Goal: Task Accomplishment & Management: Complete application form

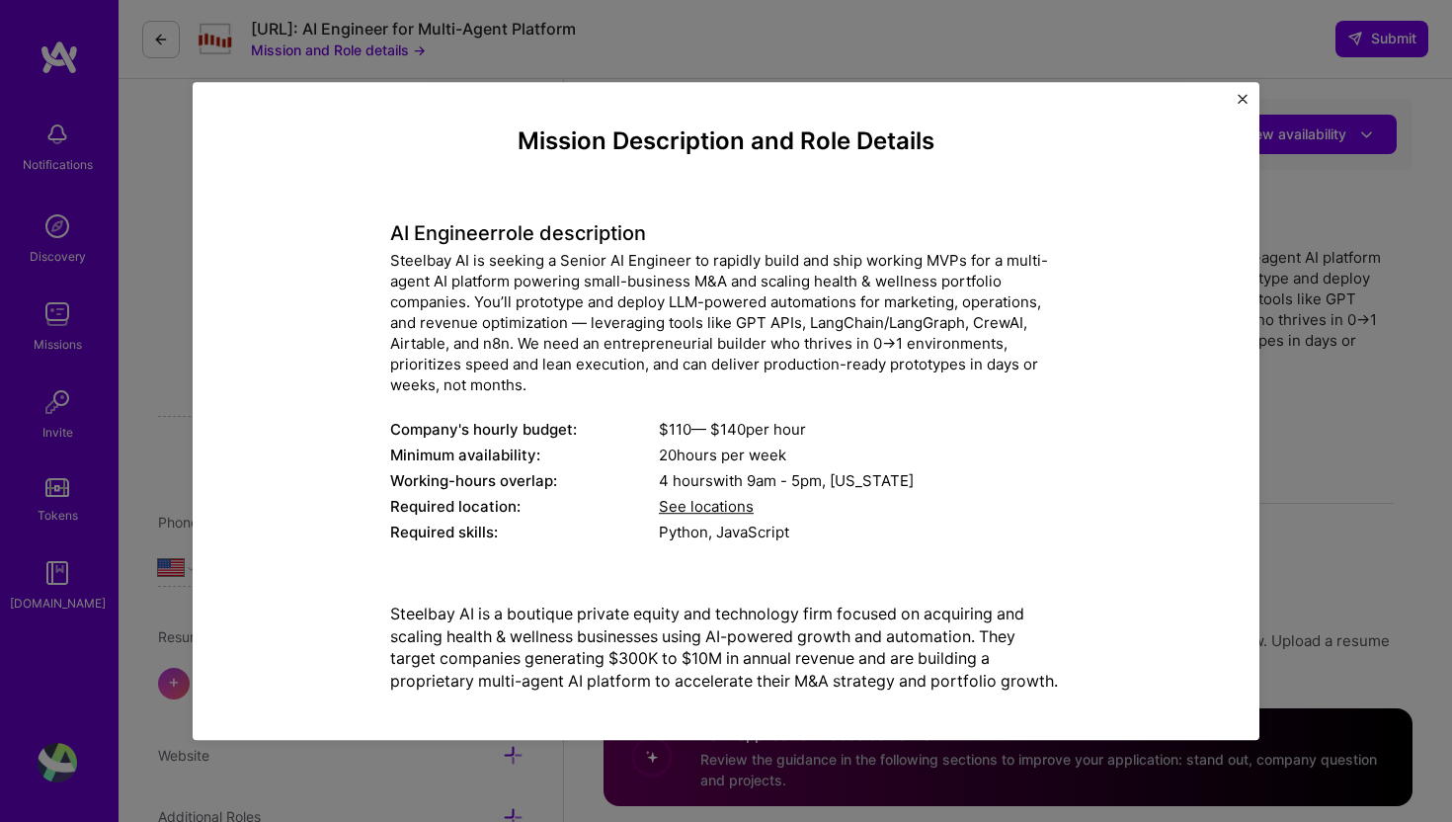
select select "US"
click at [1240, 99] on img "Close" at bounding box center [1243, 99] width 10 height 10
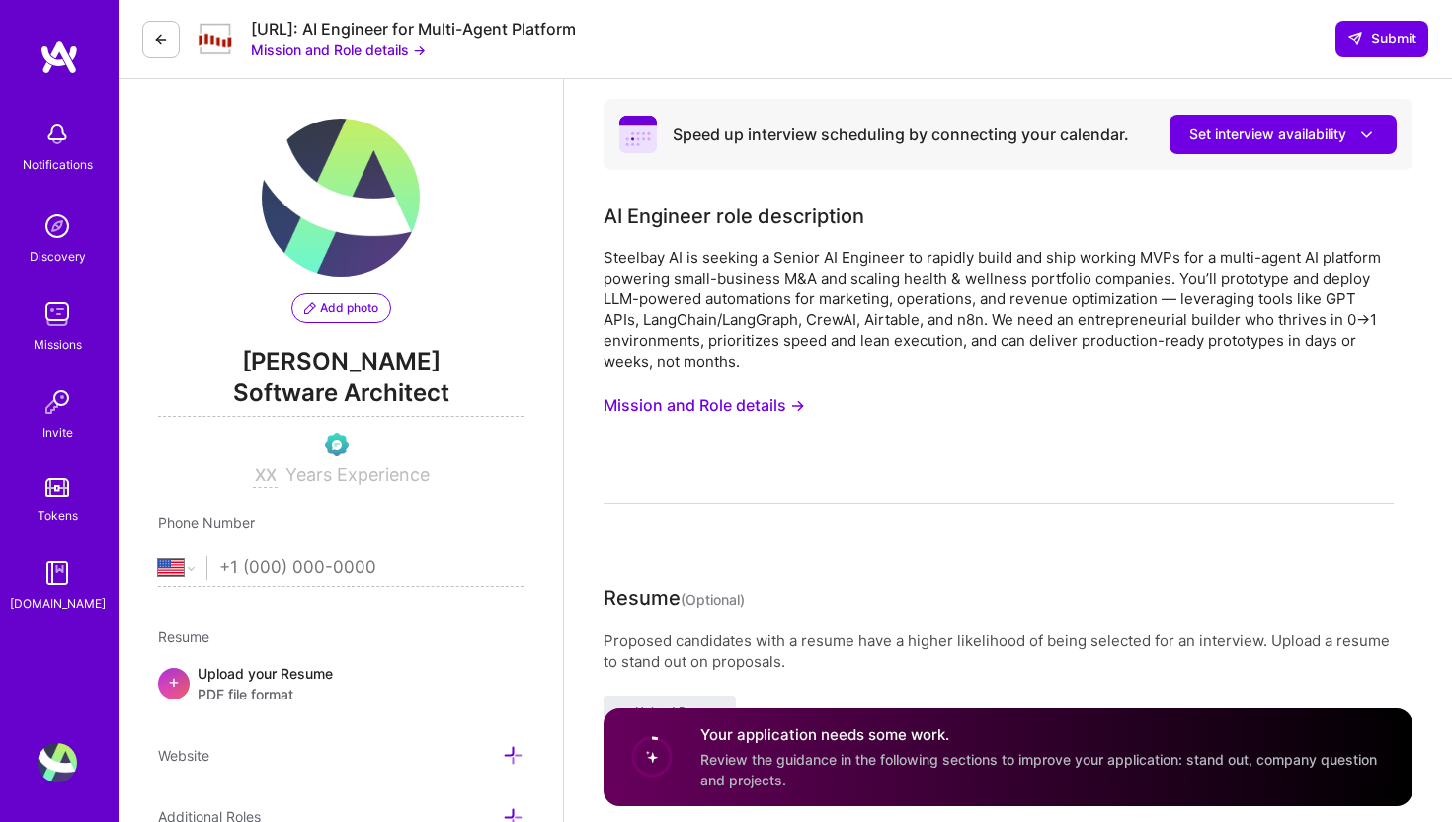
click at [390, 51] on button "Mission and Role details →" at bounding box center [338, 50] width 175 height 21
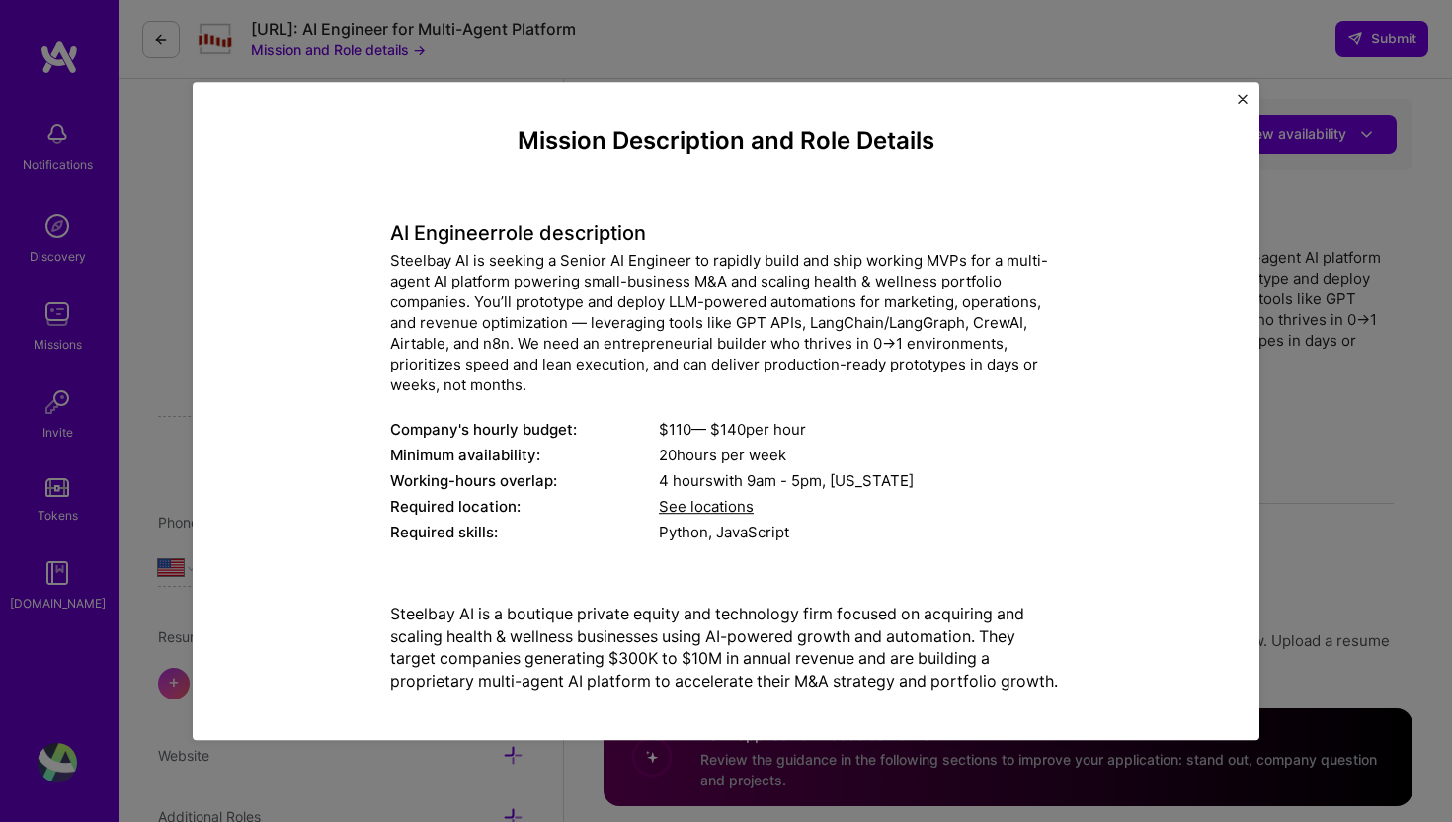
click at [287, 40] on div "Mission Description and Role Details AI Engineer role description Steelbay AI i…" at bounding box center [726, 411] width 1452 height 822
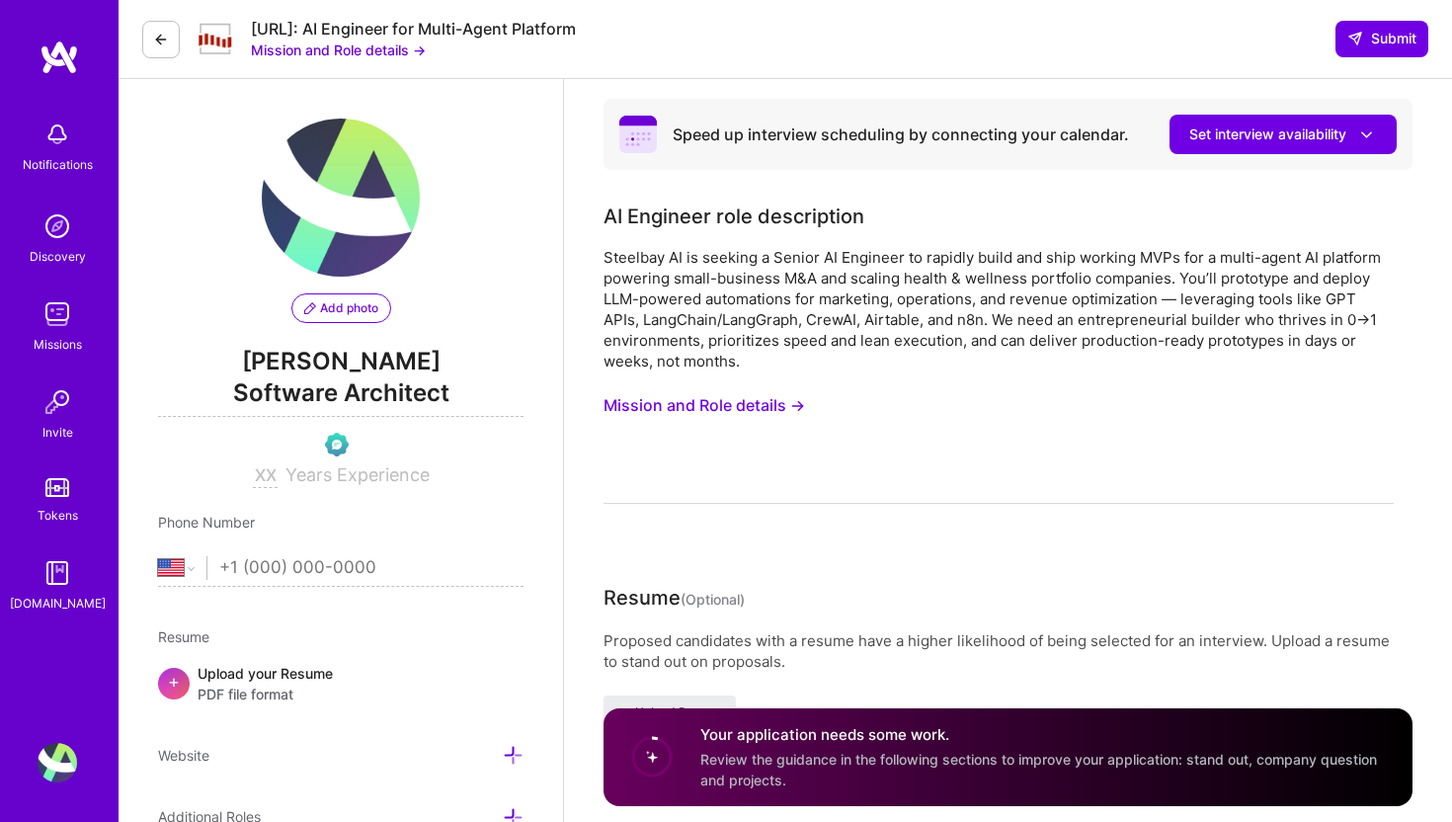
click at [158, 48] on button at bounding box center [161, 40] width 38 height 38
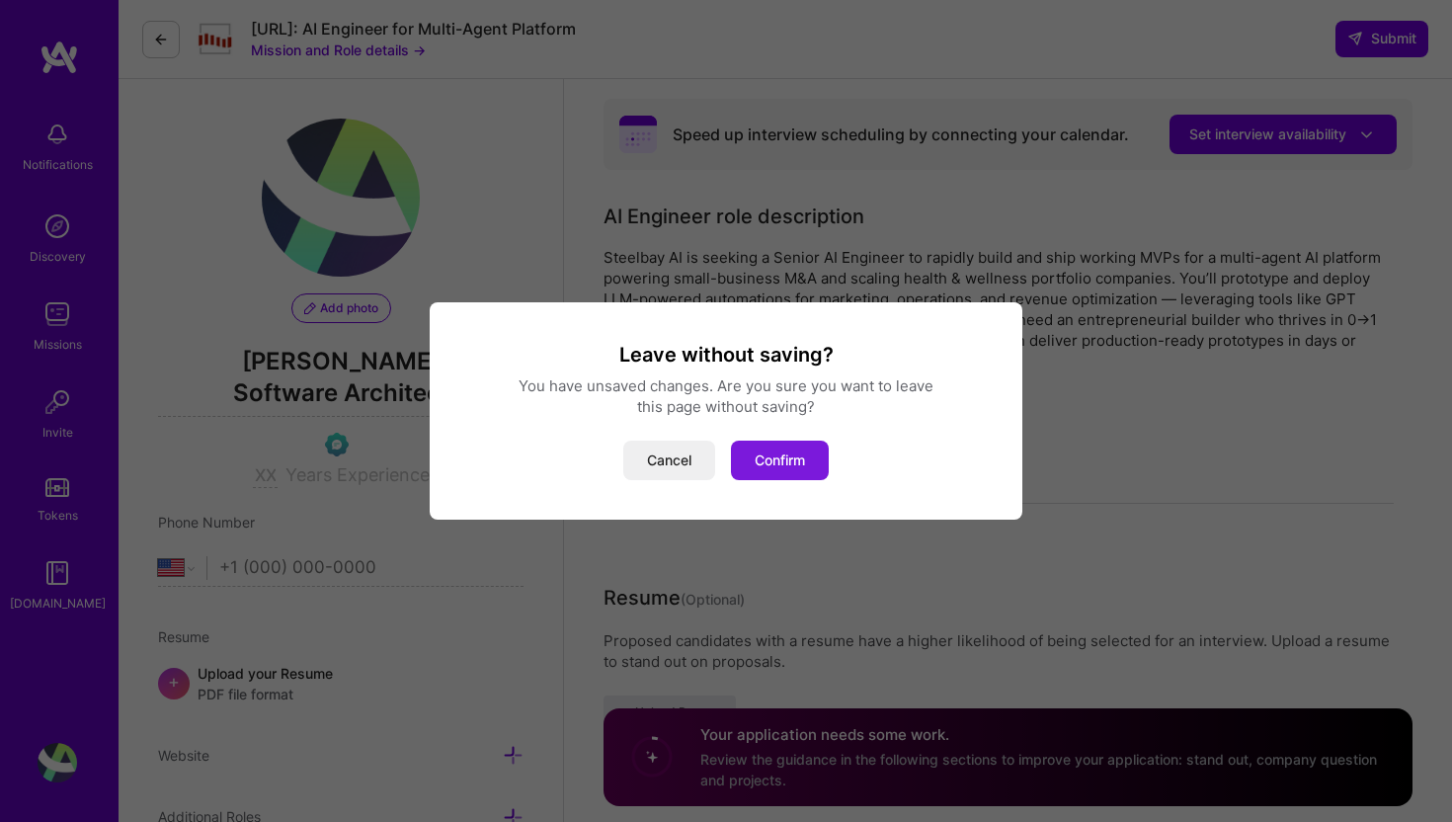
click at [771, 461] on button "Confirm" at bounding box center [780, 461] width 98 height 40
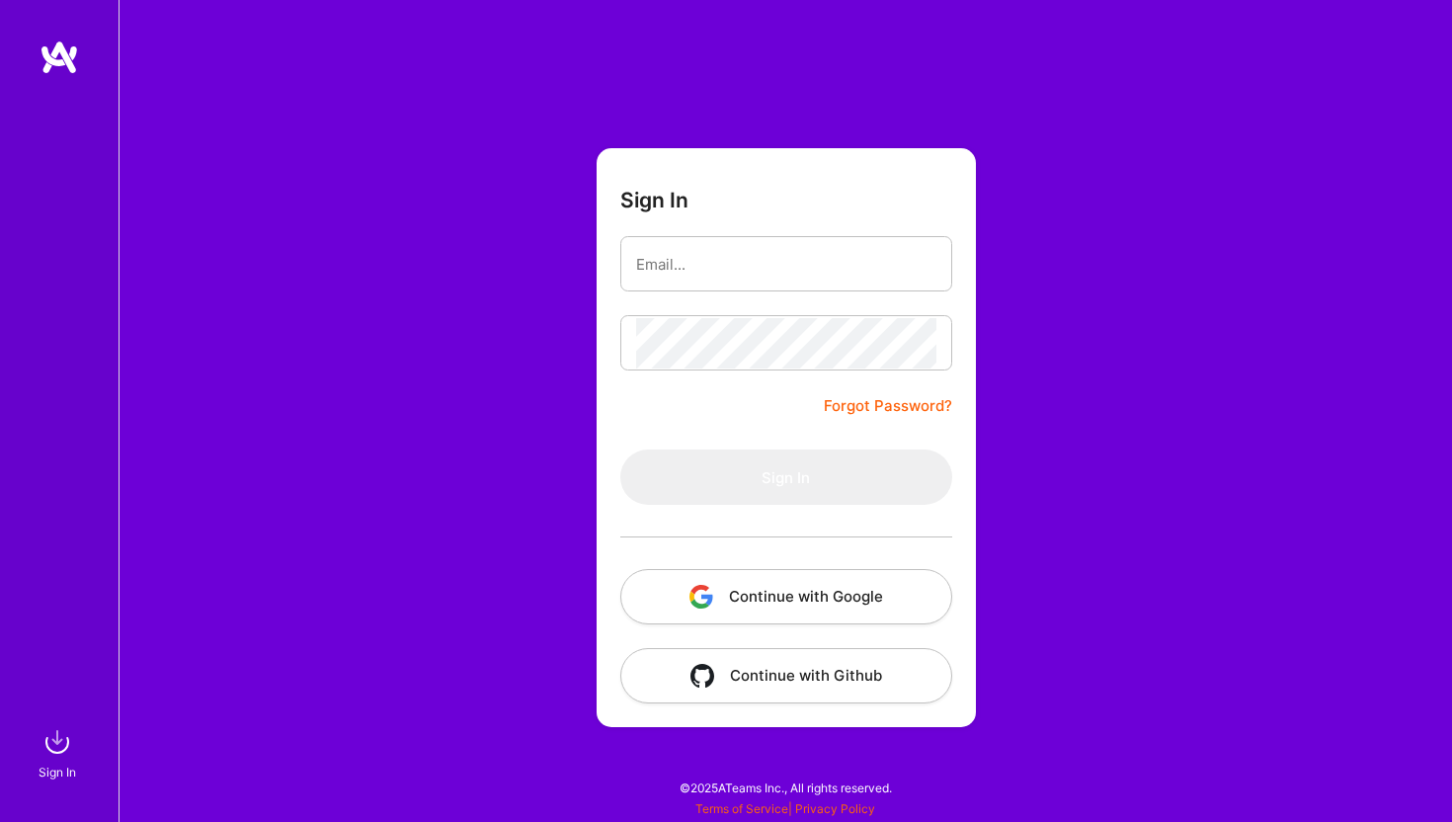
click at [776, 593] on button "Continue with Google" at bounding box center [786, 596] width 332 height 55
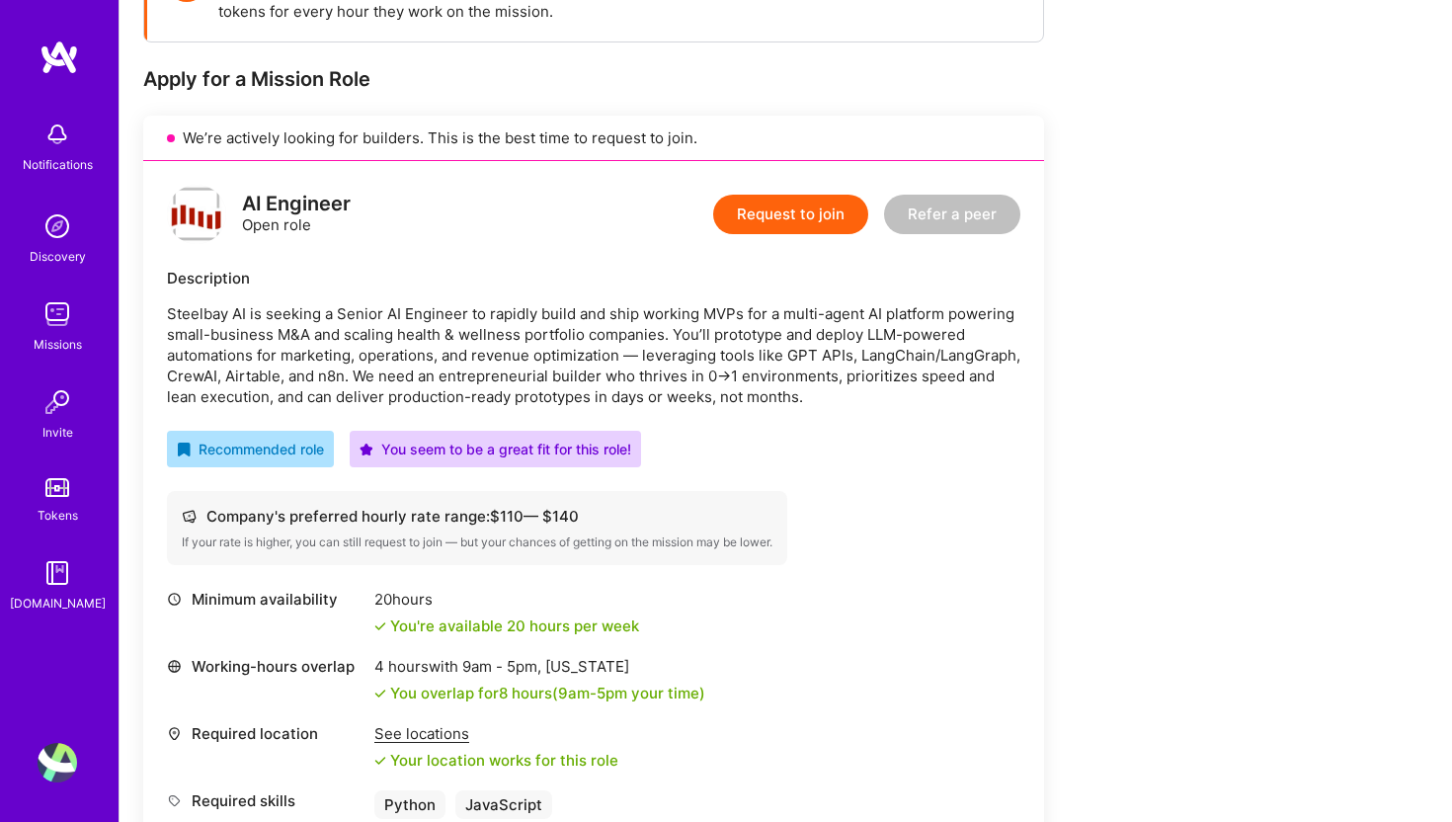
scroll to position [309, 0]
